Goal: Information Seeking & Learning: Learn about a topic

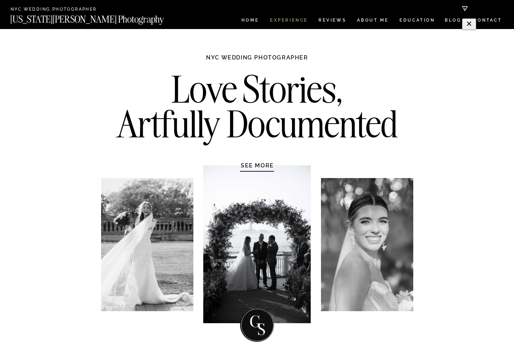
click at [282, 20] on nav "Experience" at bounding box center [288, 21] width 37 height 6
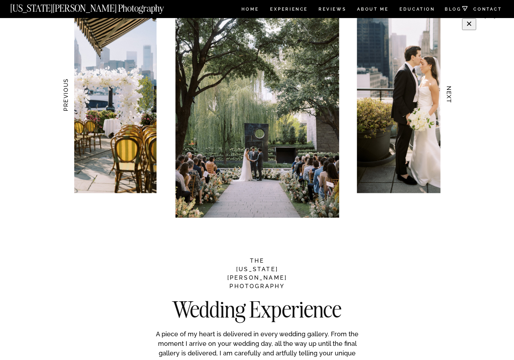
scroll to position [717, 0]
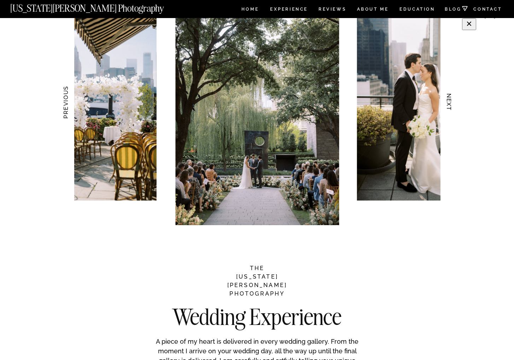
click at [448, 102] on h3 "NEXT" at bounding box center [449, 102] width 7 height 45
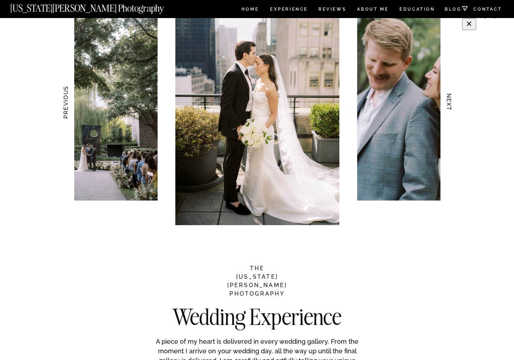
click at [450, 103] on h3 "NEXT" at bounding box center [449, 102] width 7 height 45
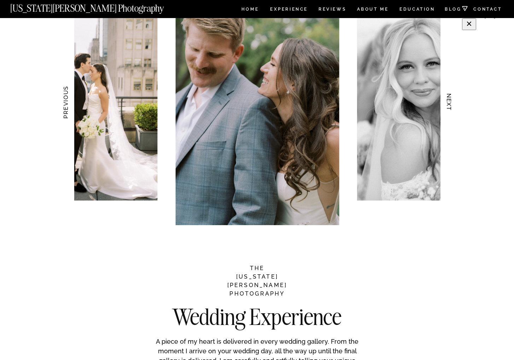
click at [450, 103] on h3 "NEXT" at bounding box center [449, 102] width 7 height 45
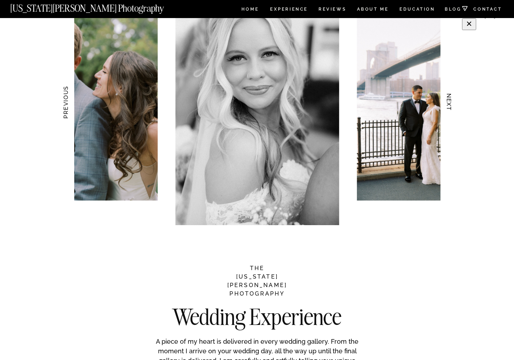
click at [448, 107] on h3 "NEXT" at bounding box center [449, 102] width 7 height 45
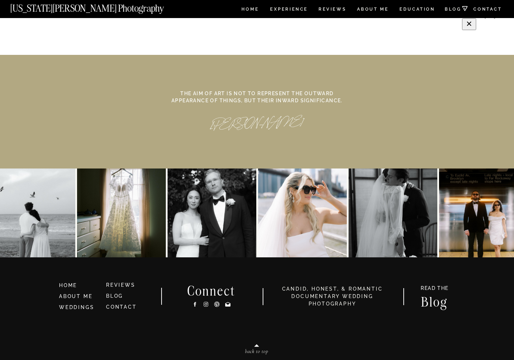
scroll to position [3225, 0]
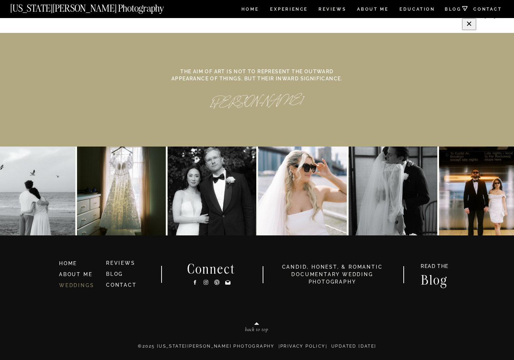
click at [85, 285] on link "WEDDINGS" at bounding box center [76, 285] width 35 height 6
click at [80, 285] on link "WEDDINGS" at bounding box center [76, 285] width 35 height 6
click at [80, 274] on link "ABOUT ME" at bounding box center [75, 274] width 33 height 6
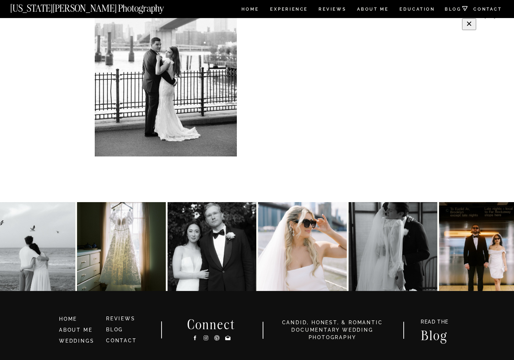
scroll to position [1467, 0]
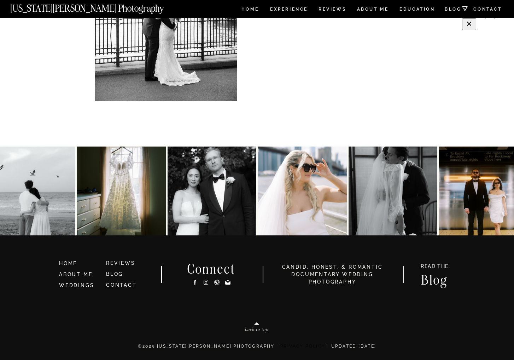
click at [301, 346] on link "Privacy Policy" at bounding box center [302, 345] width 45 height 5
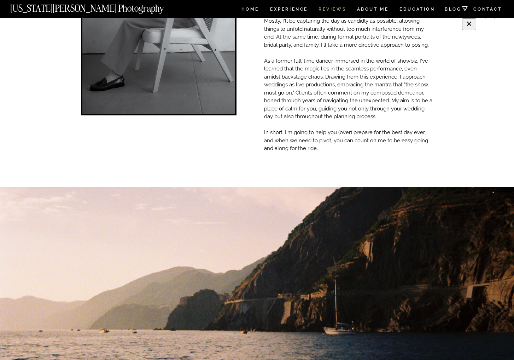
scroll to position [111, 0]
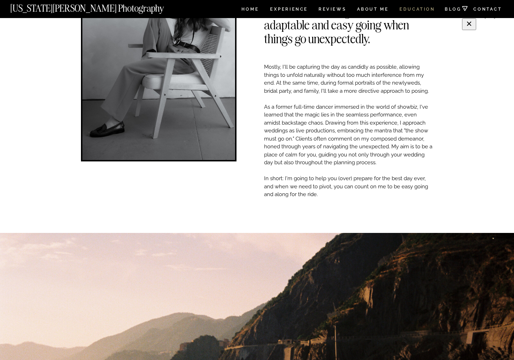
click at [421, 8] on nav "EDUCATION" at bounding box center [417, 10] width 37 height 6
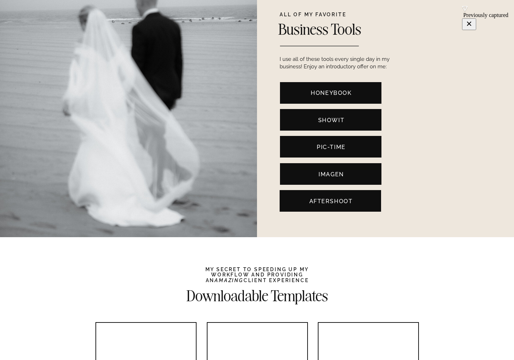
scroll to position [1437, 0]
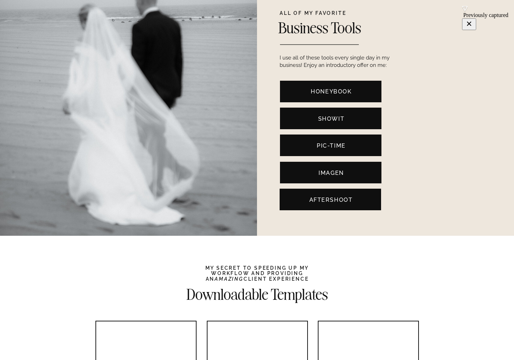
click at [328, 146] on nav "Pic-Time" at bounding box center [331, 144] width 91 height 7
click at [338, 171] on nav "Imagen" at bounding box center [331, 171] width 91 height 7
click at [347, 201] on nav "Aftershoot" at bounding box center [330, 198] width 91 height 7
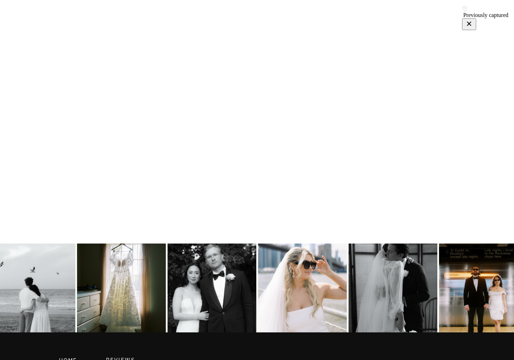
scroll to position [2571, 0]
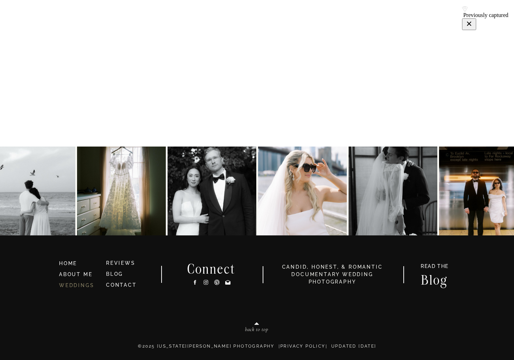
click at [76, 287] on link "WEDDINGS" at bounding box center [76, 285] width 35 height 6
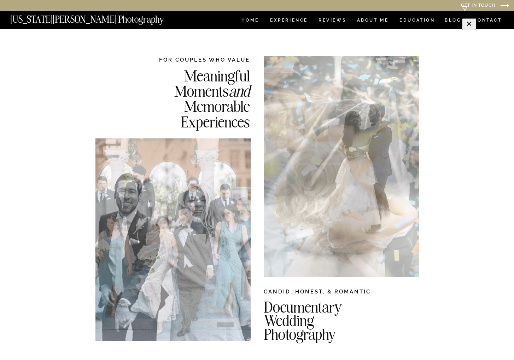
click at [108, 21] on nav "[US_STATE][PERSON_NAME] Photography" at bounding box center [99, 18] width 178 height 6
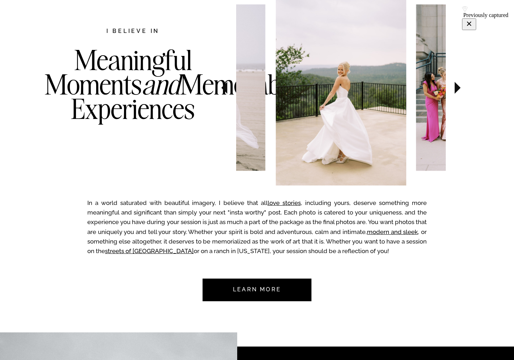
scroll to position [411, 0]
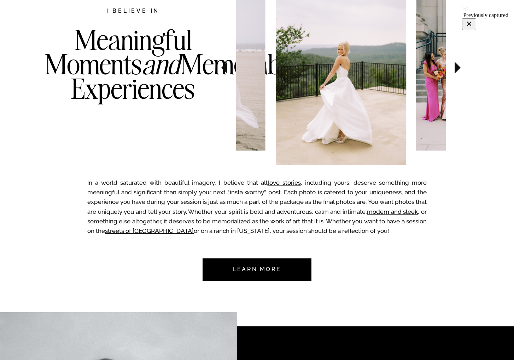
click at [267, 267] on nav "Learn more" at bounding box center [257, 269] width 66 height 23
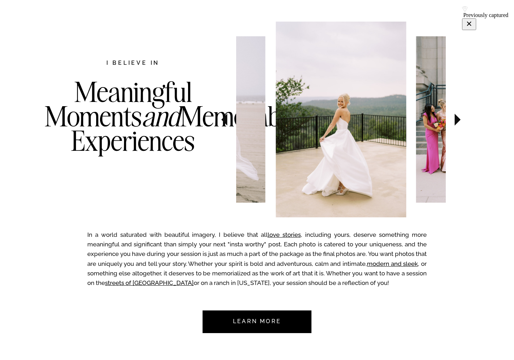
scroll to position [360, 0]
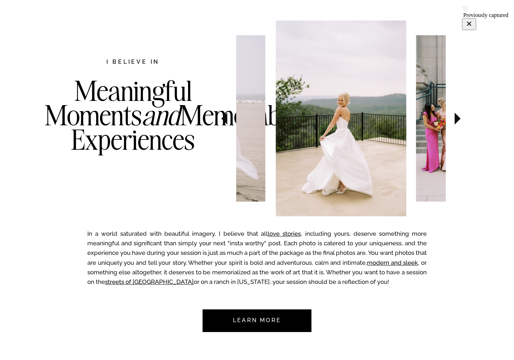
click at [458, 118] on icon at bounding box center [458, 118] width 6 height 12
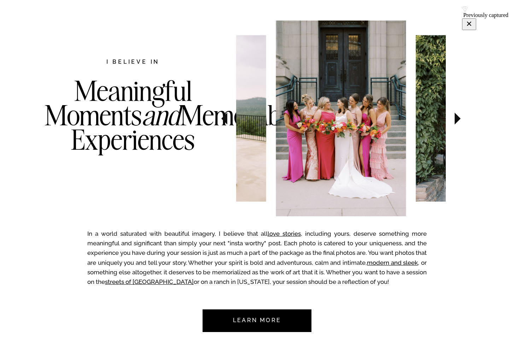
click at [457, 117] on icon at bounding box center [458, 118] width 6 height 12
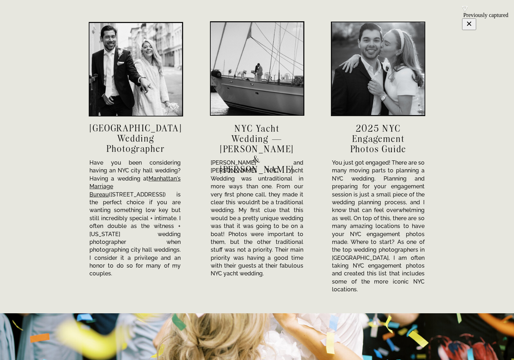
scroll to position [2418, 0]
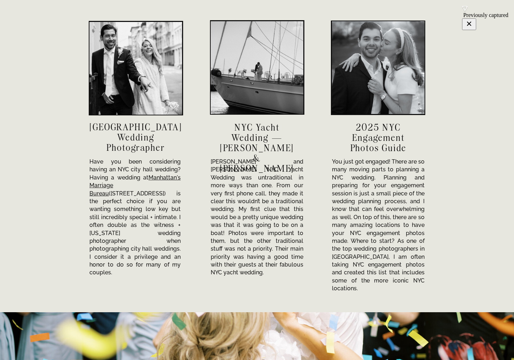
click at [155, 149] on h3 "NYC City Hall Wedding Photographer" at bounding box center [135, 137] width 93 height 30
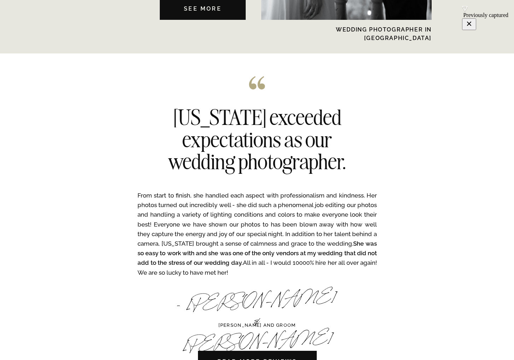
scroll to position [1962, 0]
